Goal: Task Accomplishment & Management: Use online tool/utility

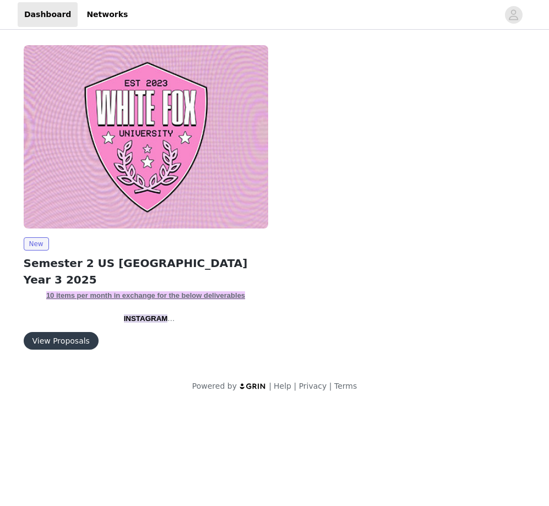
click at [60, 344] on button "View Proposals" at bounding box center [61, 341] width 75 height 18
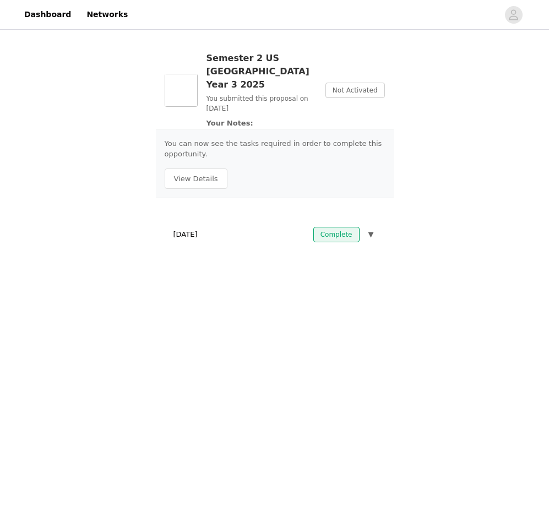
click at [366, 227] on button "▼" at bounding box center [371, 234] width 10 height 15
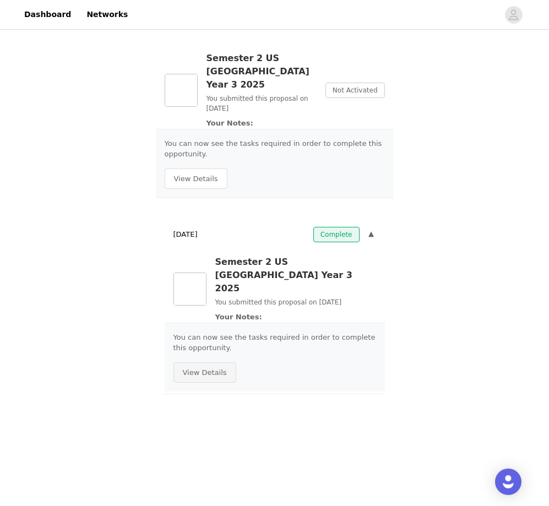
click at [214, 363] on button "View Details" at bounding box center [205, 373] width 63 height 21
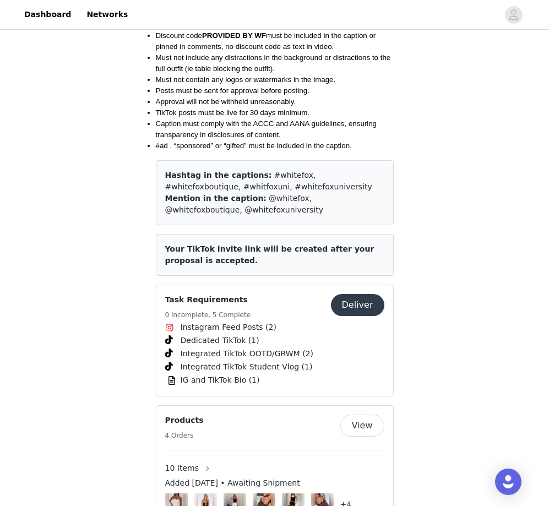
scroll to position [1355, 0]
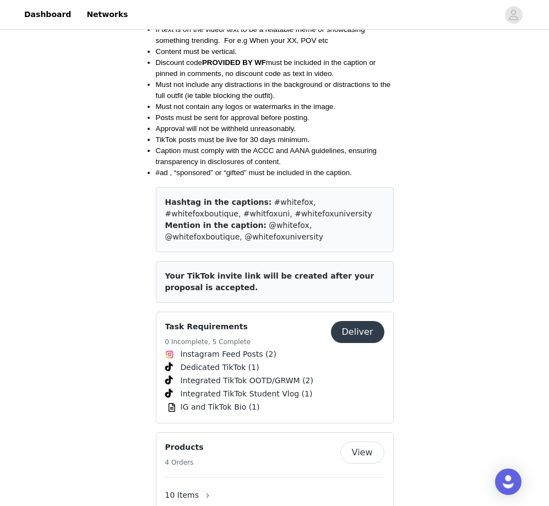
click at [354, 321] on button "Deliver" at bounding box center [357, 332] width 53 height 22
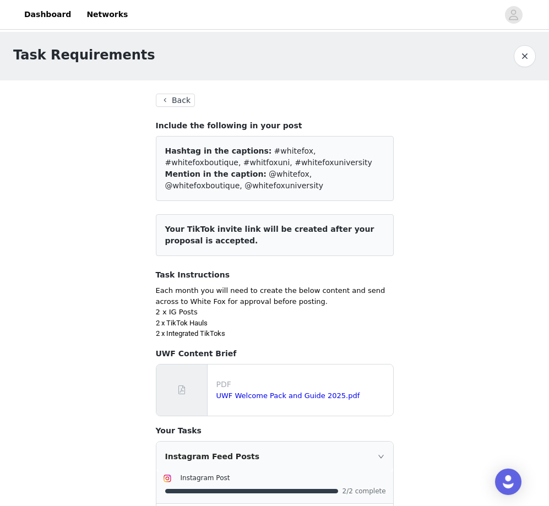
click at [174, 95] on button "Back" at bounding box center [176, 100] width 40 height 13
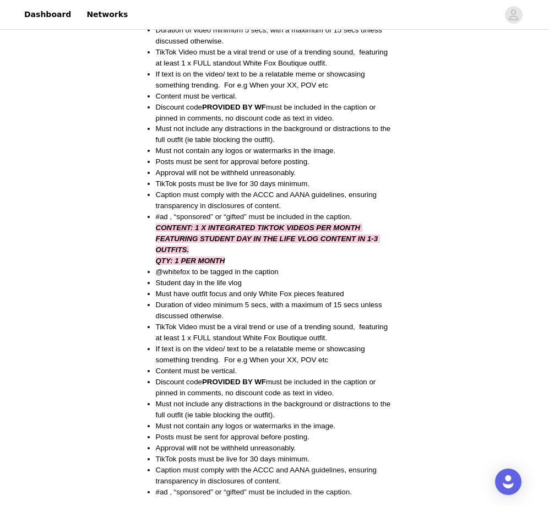
scroll to position [1431, 0]
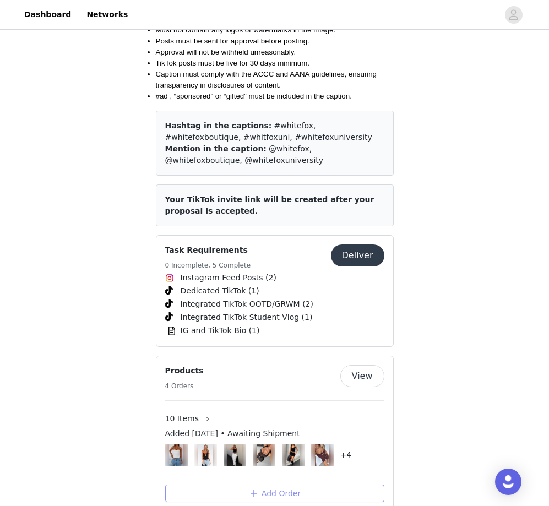
click at [224, 485] on button "Add Order" at bounding box center [274, 494] width 219 height 18
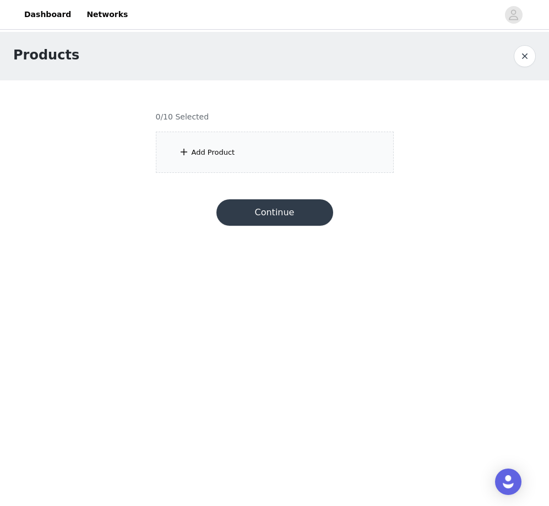
click at [269, 156] on div "Add Product" at bounding box center [275, 152] width 238 height 41
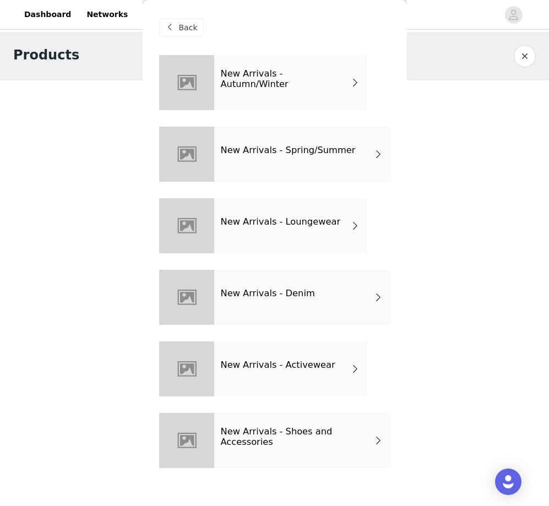
click at [284, 136] on div "New Arrivals - Spring/Summer" at bounding box center [302, 154] width 176 height 55
